Goal: Information Seeking & Learning: Learn about a topic

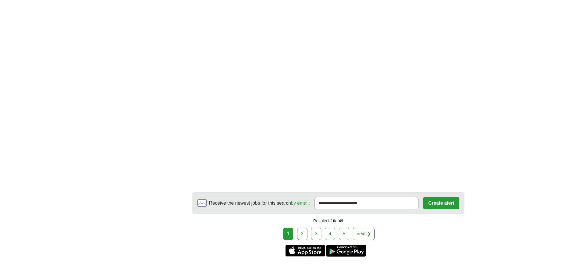
scroll to position [765, 0]
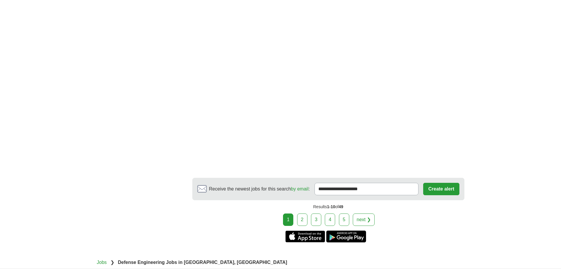
click at [299, 222] on link "2" at bounding box center [302, 219] width 10 height 12
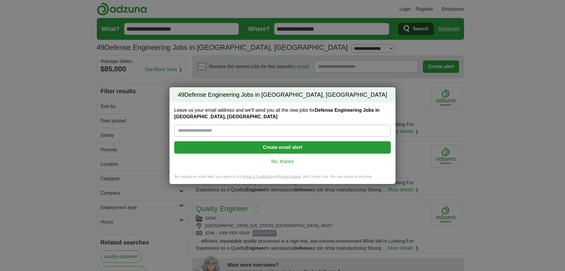
click at [291, 162] on link "No, thanks" at bounding box center [282, 161] width 207 height 6
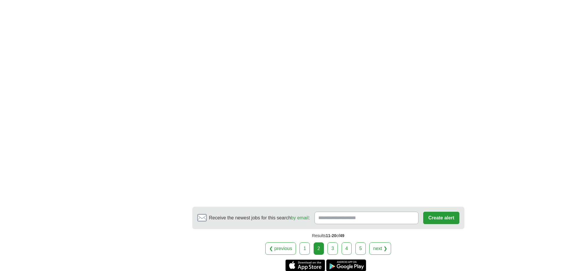
scroll to position [736, 0]
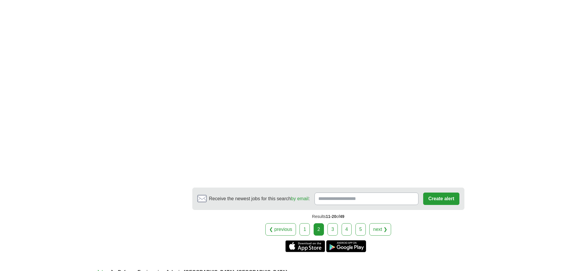
click at [336, 226] on link "3" at bounding box center [332, 229] width 10 height 12
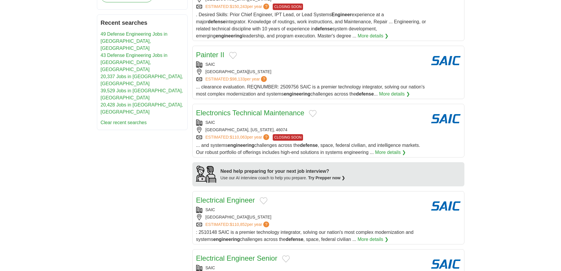
scroll to position [324, 0]
